Goal: Task Accomplishment & Management: Complete application form

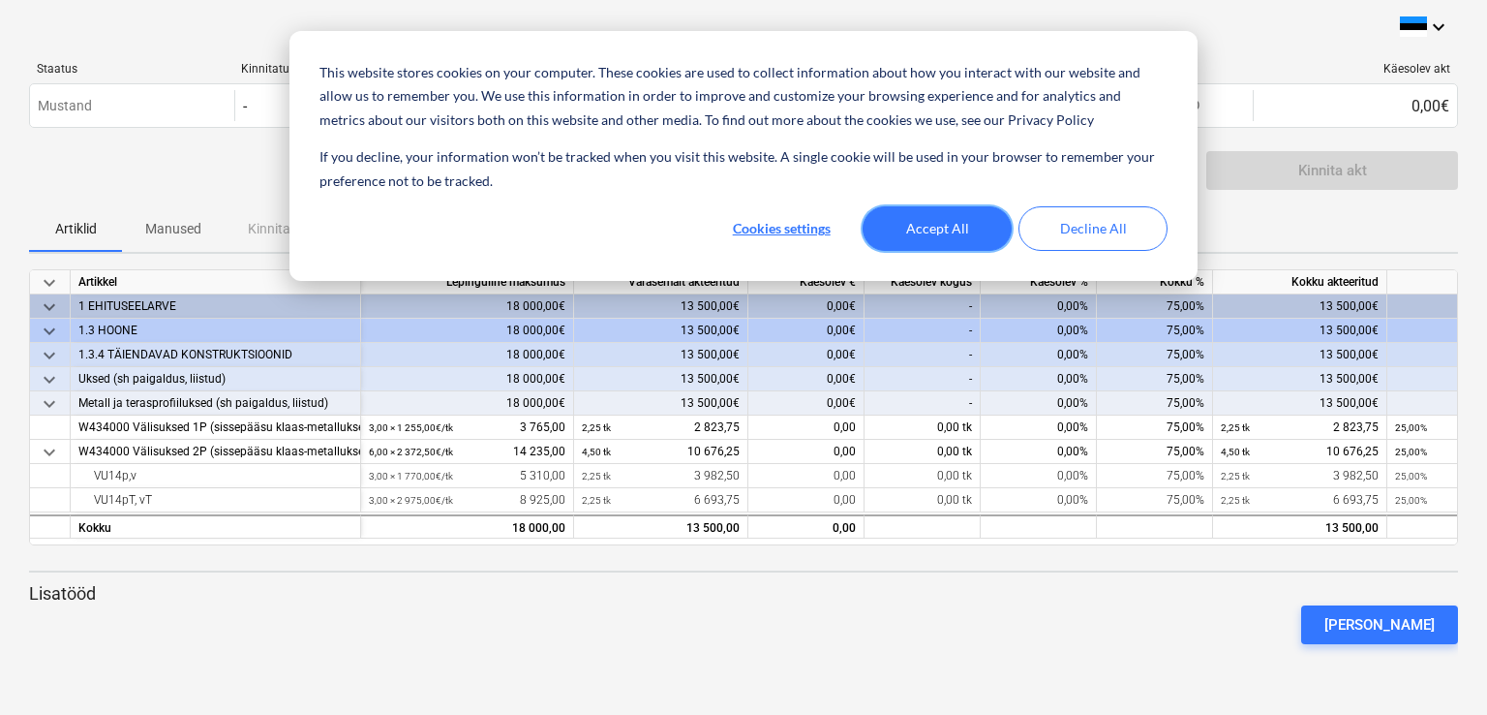
click at [937, 229] on button "Accept All" at bounding box center [937, 228] width 149 height 45
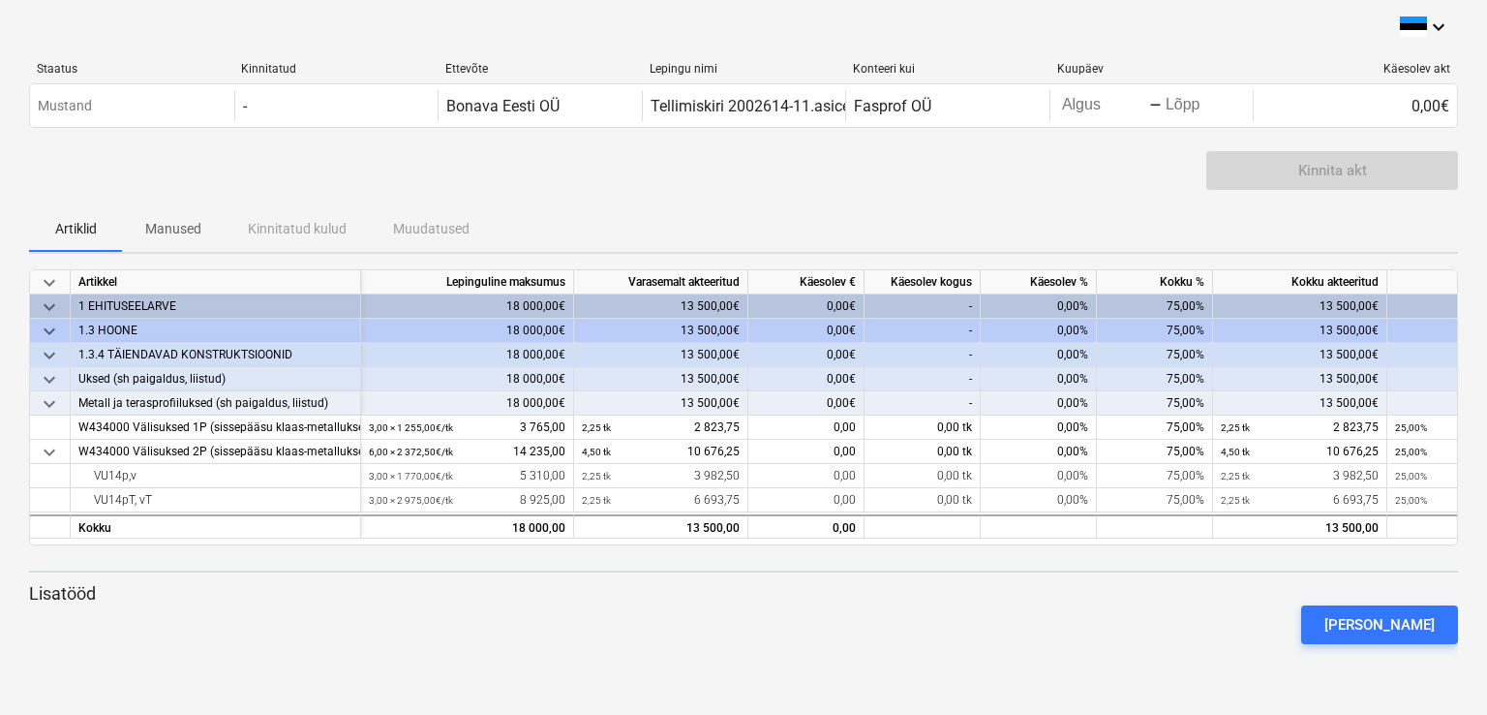
click at [1003, 307] on div "0,00%" at bounding box center [1039, 306] width 116 height 24
click at [909, 303] on div "-" at bounding box center [923, 306] width 116 height 24
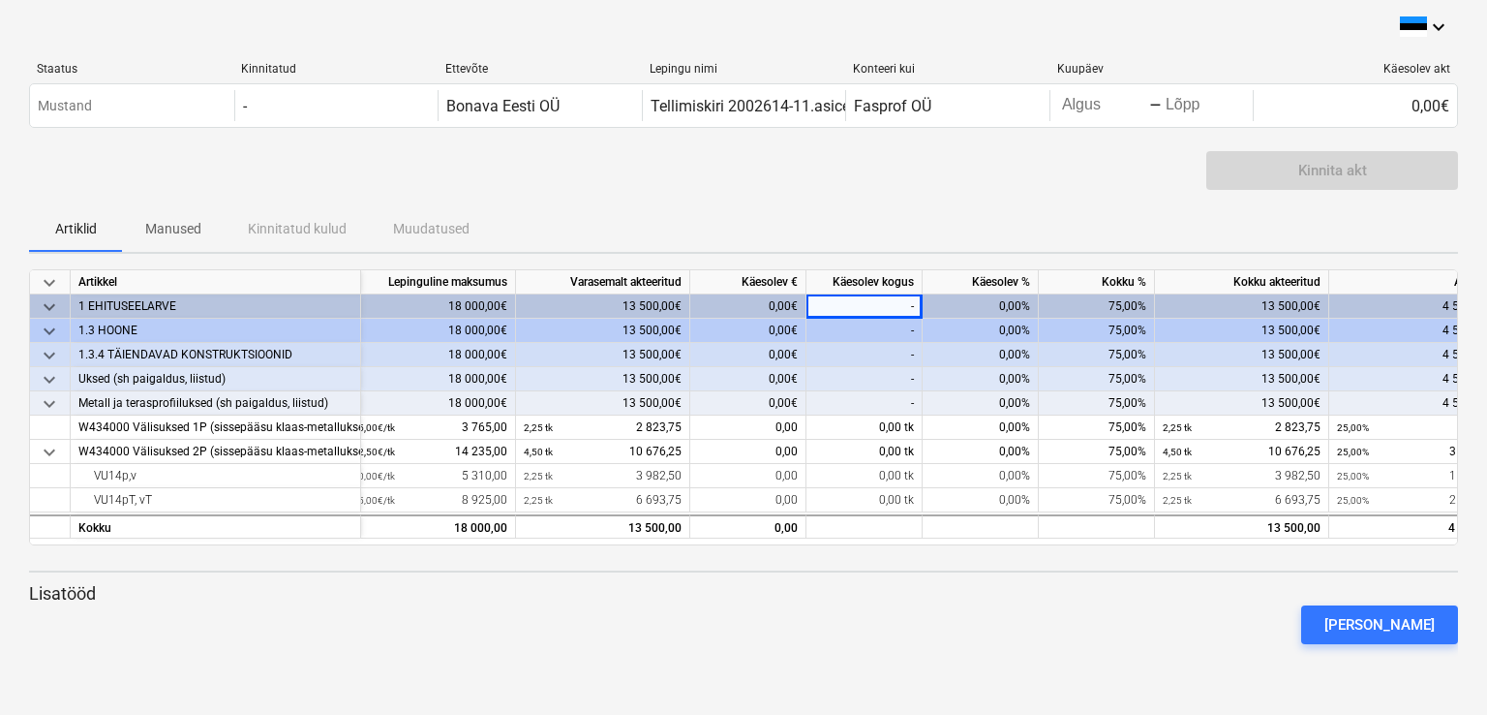
scroll to position [0, 105]
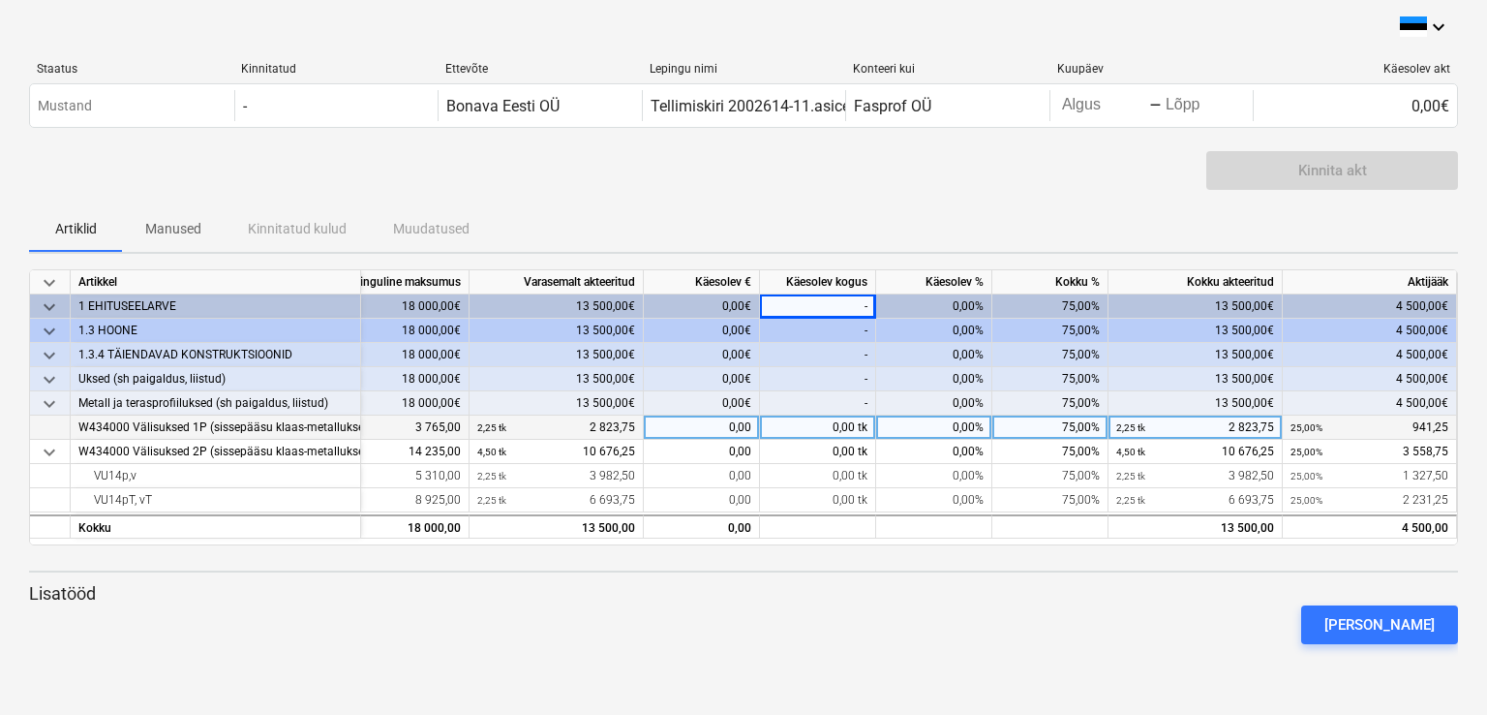
click at [910, 432] on div "0,00%" at bounding box center [934, 427] width 116 height 24
type input "25"
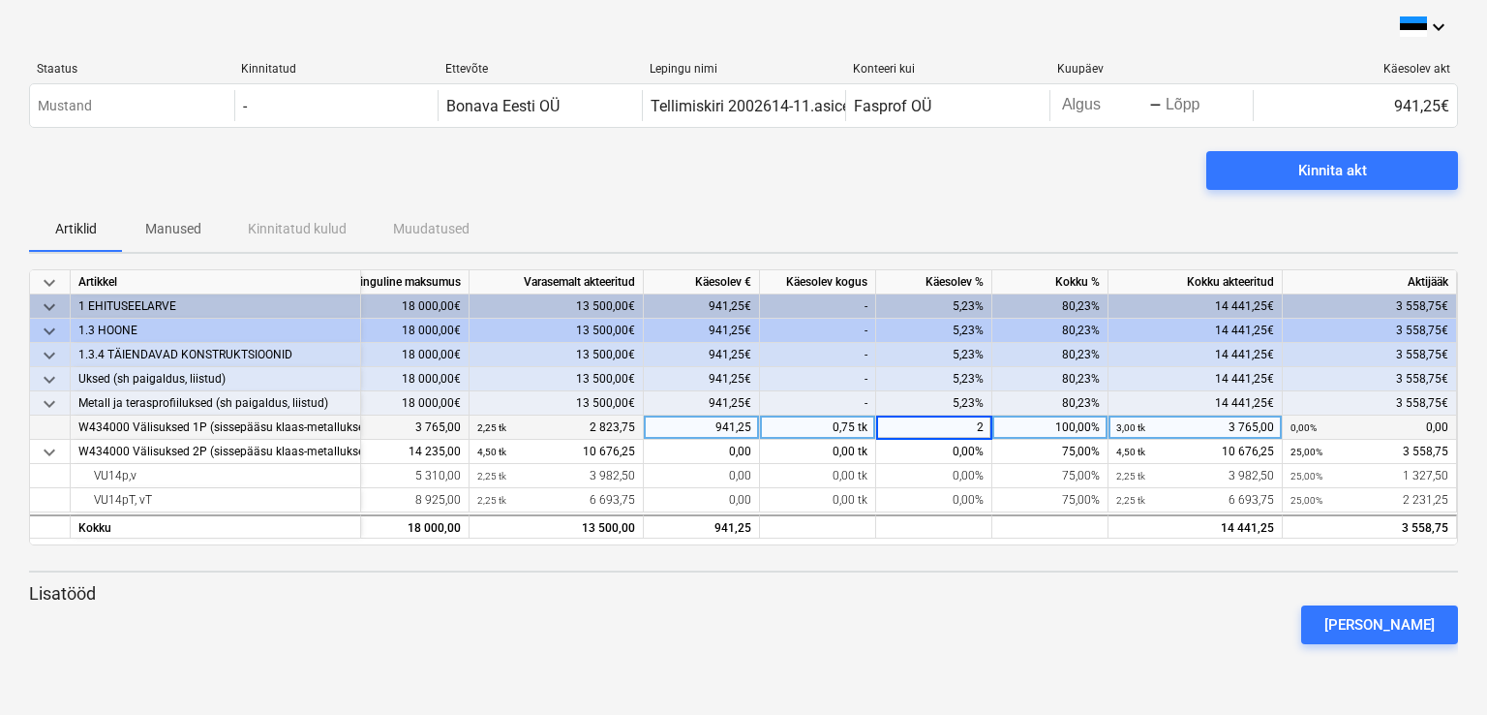
type input "25"
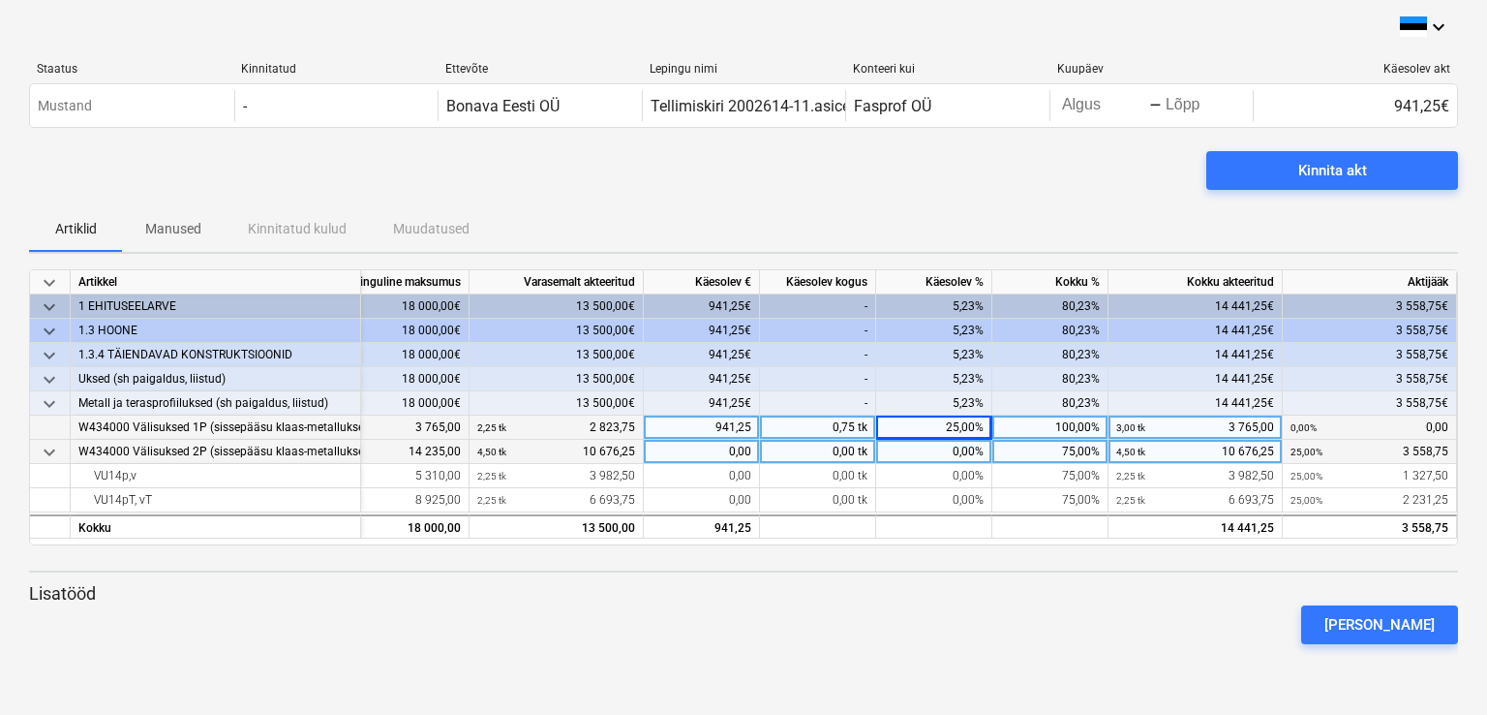
click at [929, 455] on div "0,00%" at bounding box center [934, 452] width 116 height 24
type input "25"
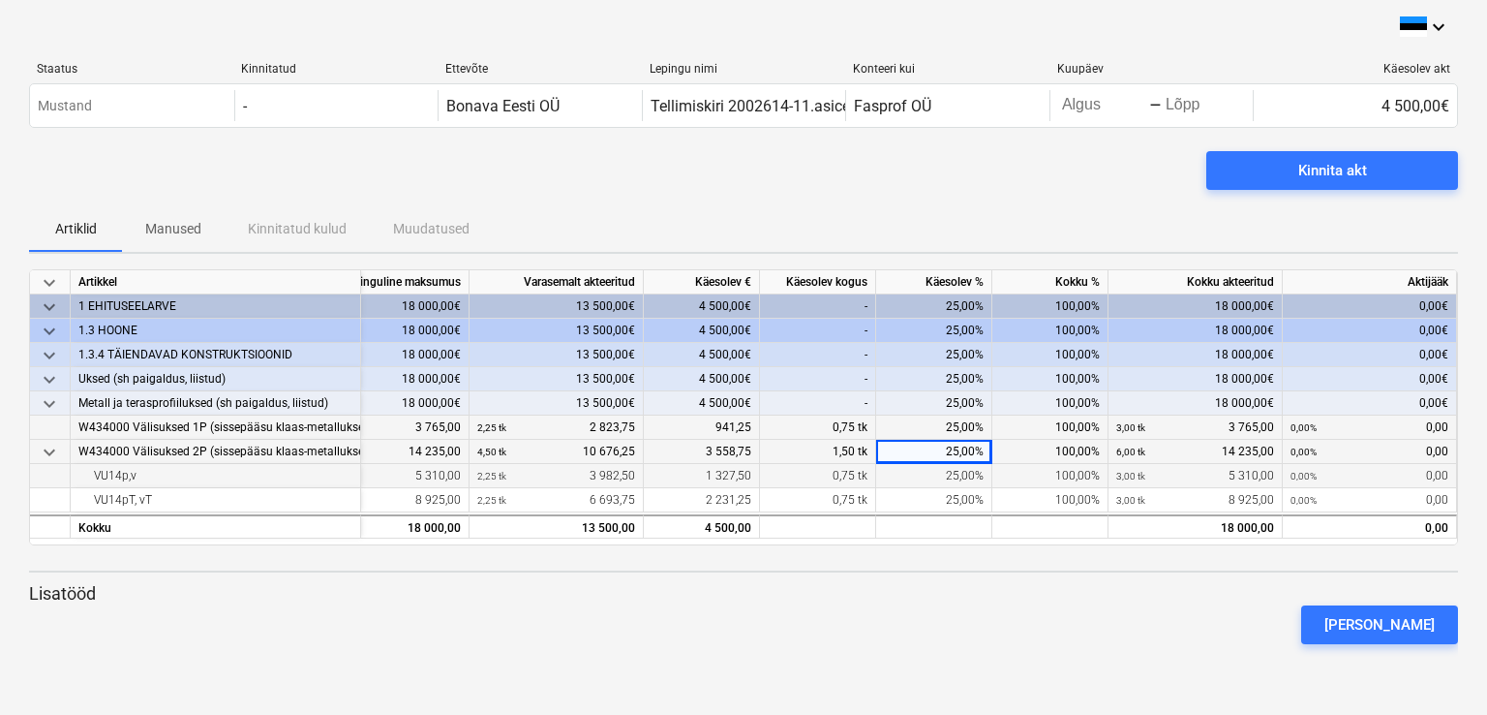
click at [929, 470] on div "25,00%" at bounding box center [934, 476] width 116 height 24
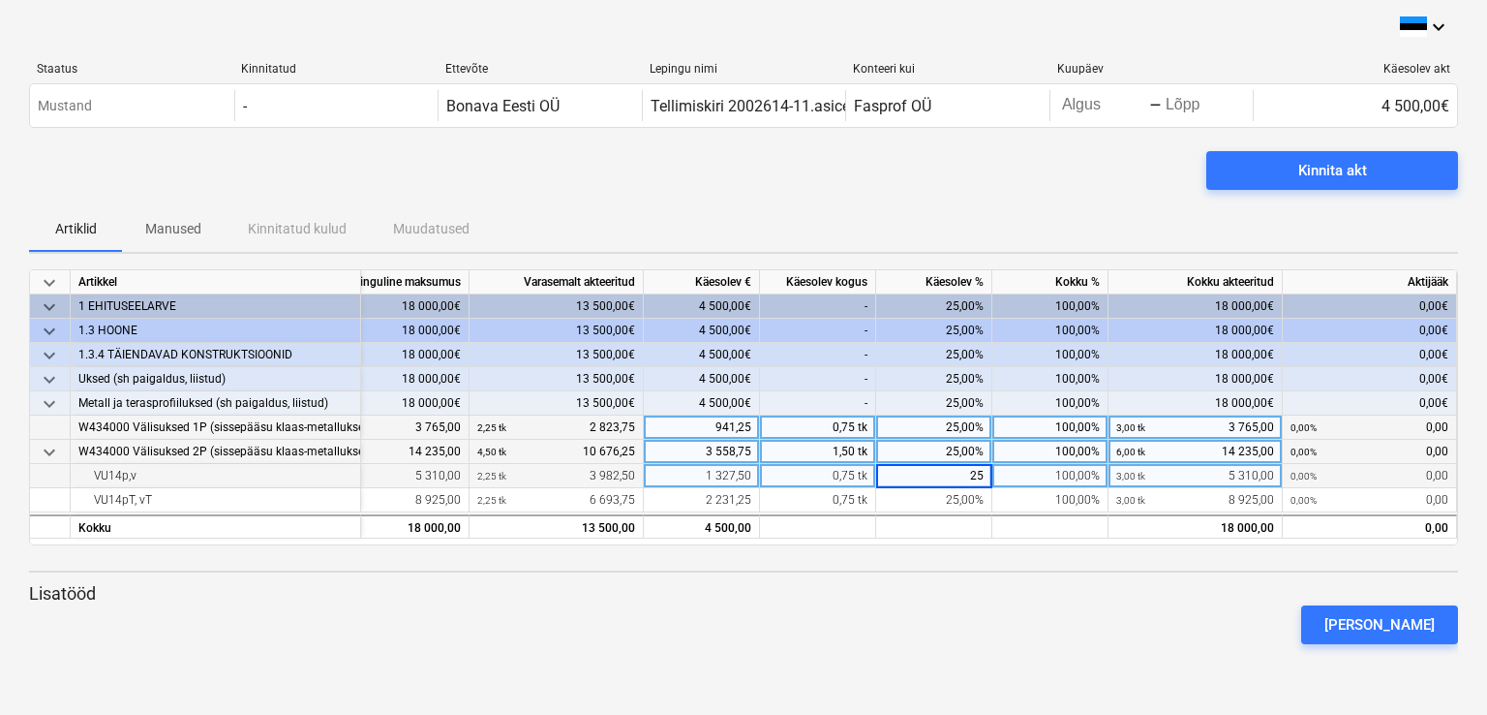
click at [1020, 570] on div at bounding box center [743, 571] width 1429 height 2
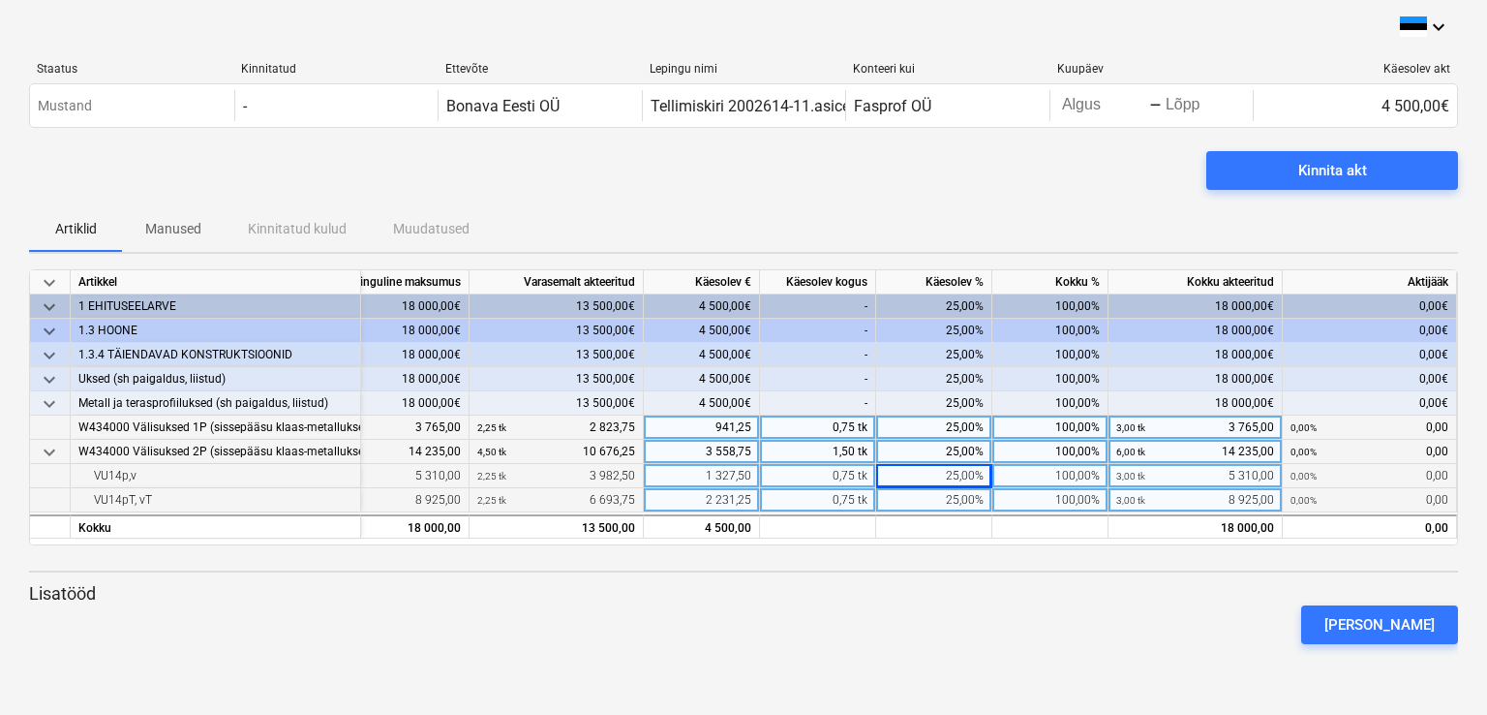
click at [949, 498] on div "25,00%" at bounding box center [934, 500] width 116 height 24
click at [960, 553] on div at bounding box center [743, 552] width 1429 height 15
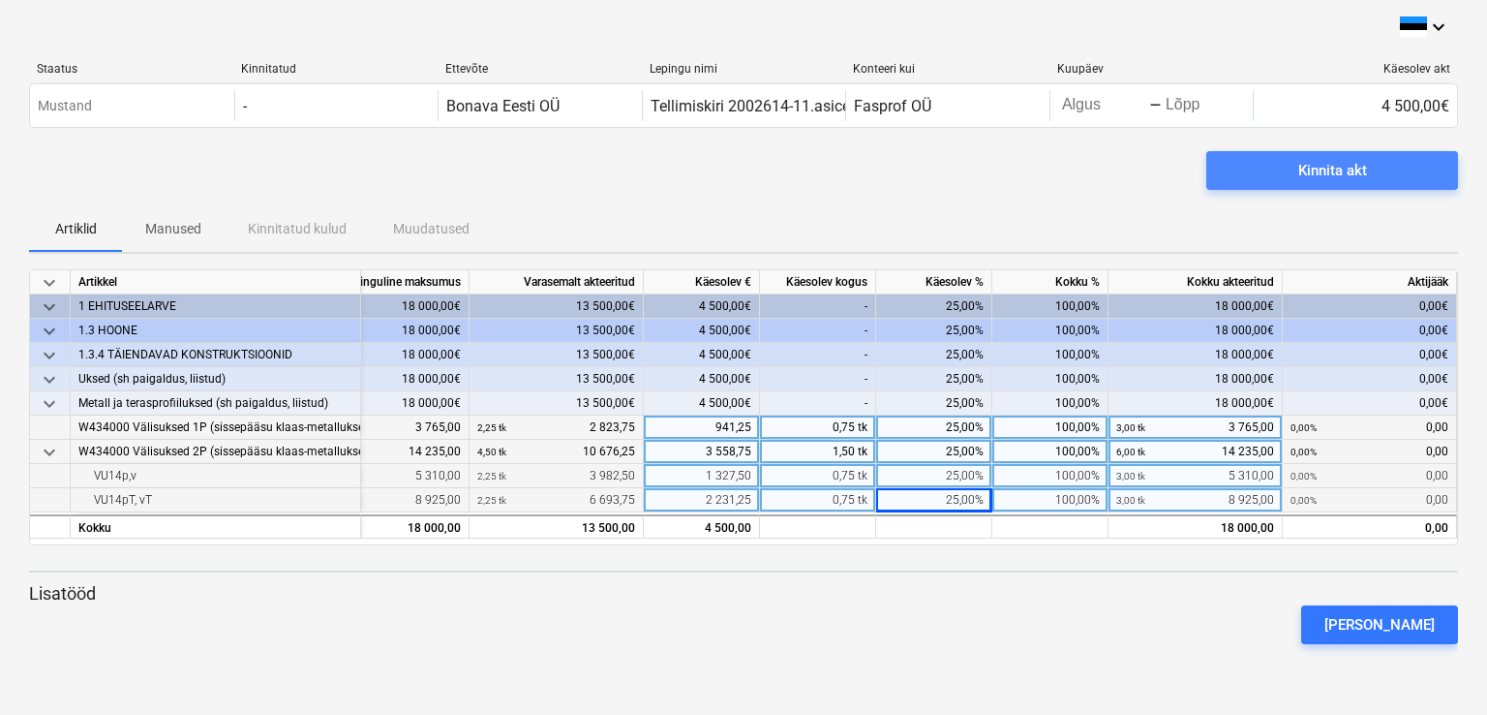
click at [1349, 168] on div "Kinnita akt" at bounding box center [1332, 170] width 69 height 25
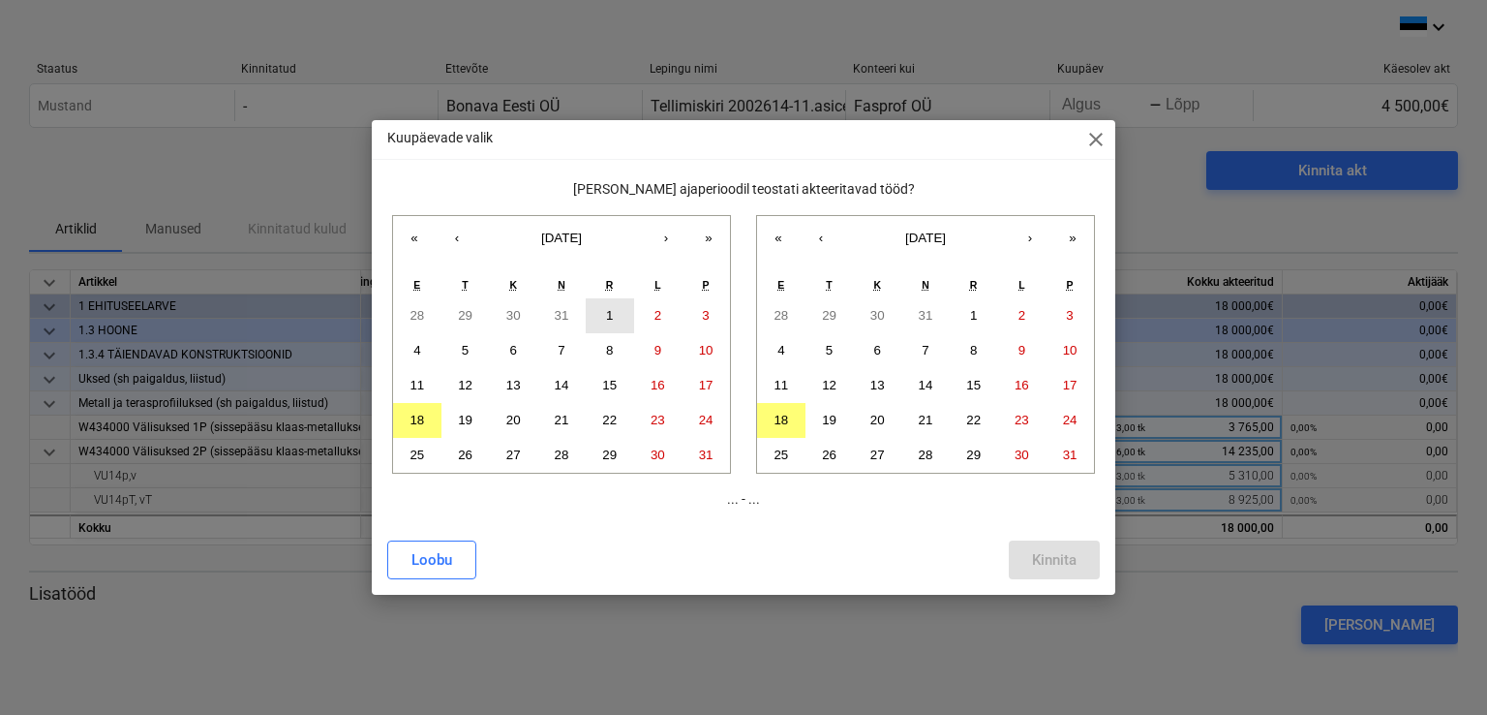
click at [607, 322] on button "1" at bounding box center [610, 315] width 48 height 35
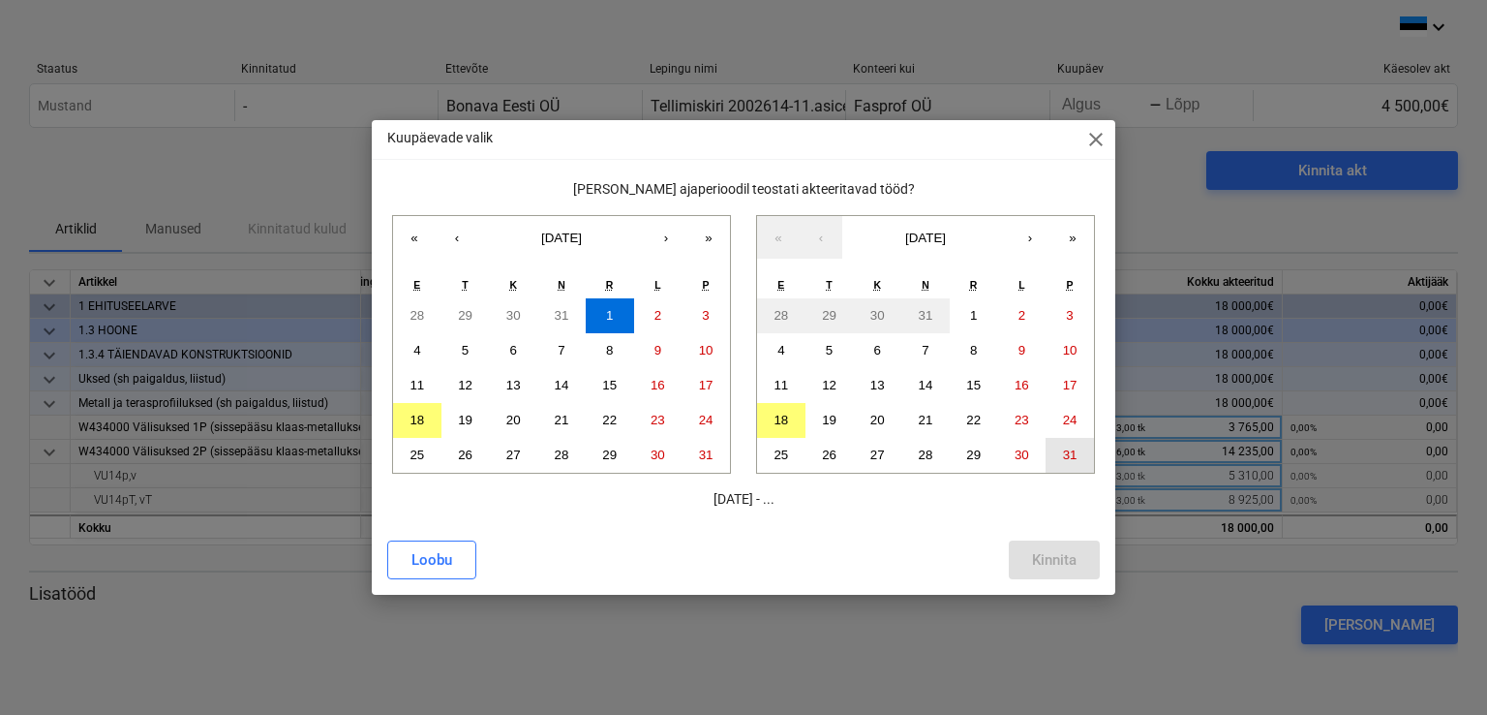
click at [1069, 451] on abbr "31" at bounding box center [1070, 454] width 15 height 15
click at [1033, 547] on div "Kinnita" at bounding box center [1054, 559] width 45 height 25
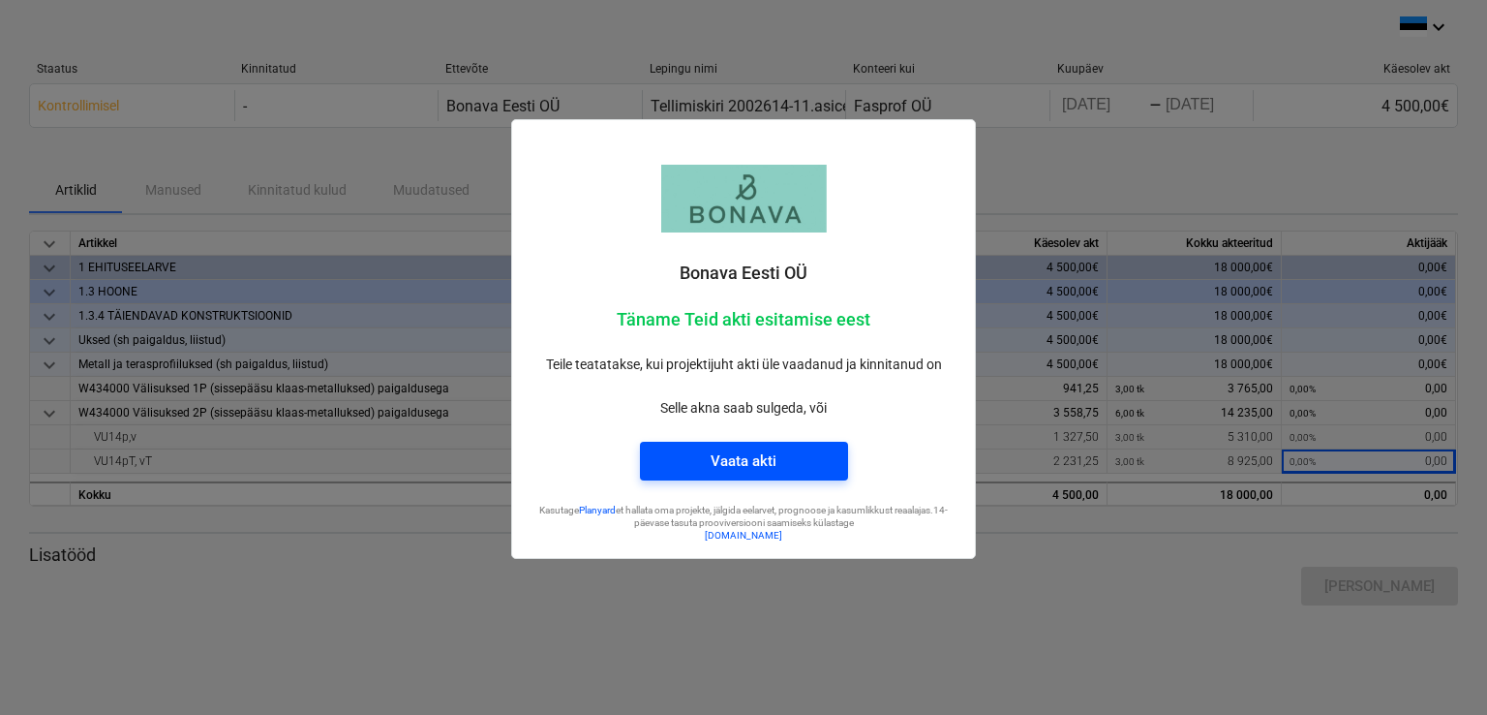
click at [747, 468] on div "Vaata akti" at bounding box center [744, 460] width 66 height 25
